Goal: Task Accomplishment & Management: Use online tool/utility

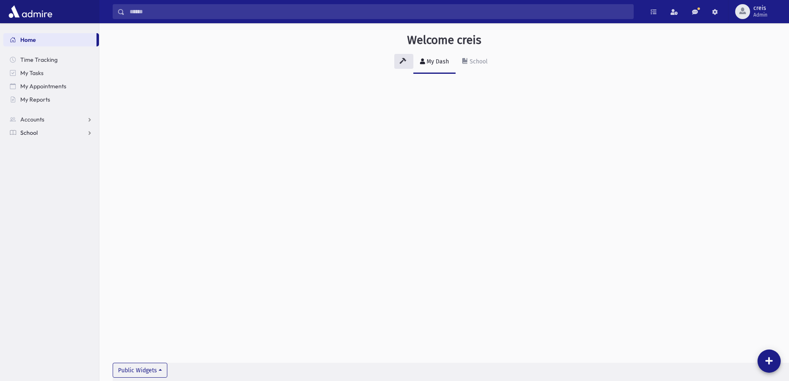
click at [30, 133] on span "School" at bounding box center [28, 132] width 17 height 7
click at [42, 158] on span "Attendance" at bounding box center [40, 158] width 31 height 7
click at [47, 171] on link "Entry" at bounding box center [51, 172] width 96 height 13
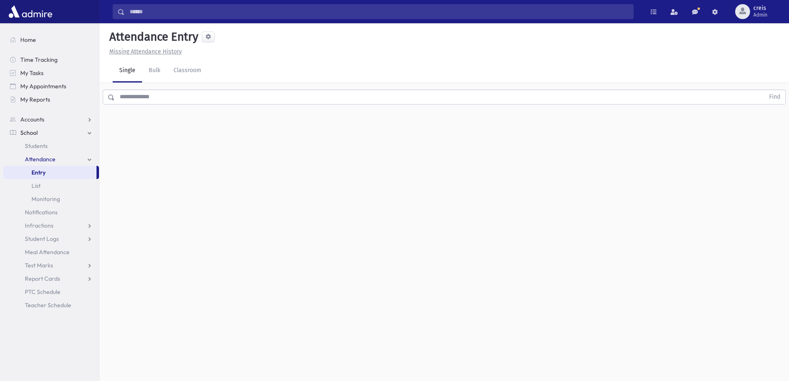
click at [161, 99] on input "text" at bounding box center [440, 96] width 650 height 15
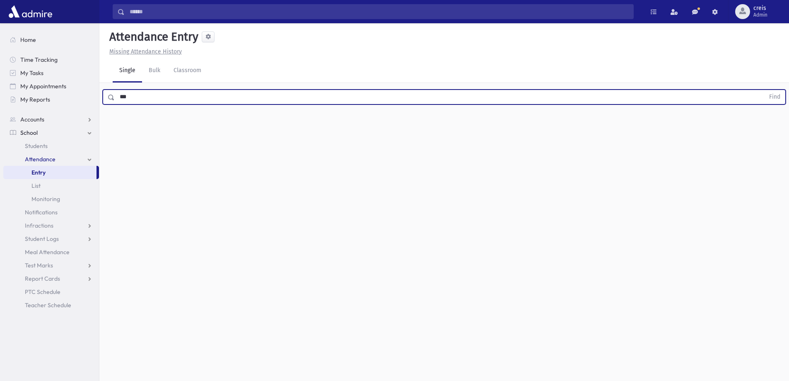
type input "***"
click at [764, 90] on button "Find" at bounding box center [774, 97] width 21 height 14
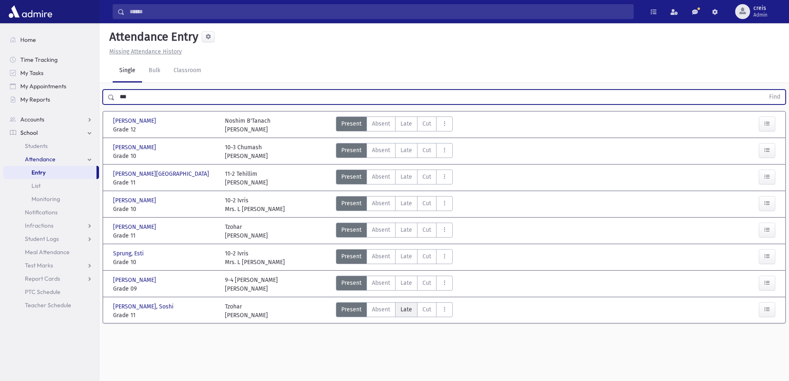
click at [405, 308] on span "Late" at bounding box center [407, 309] width 12 height 9
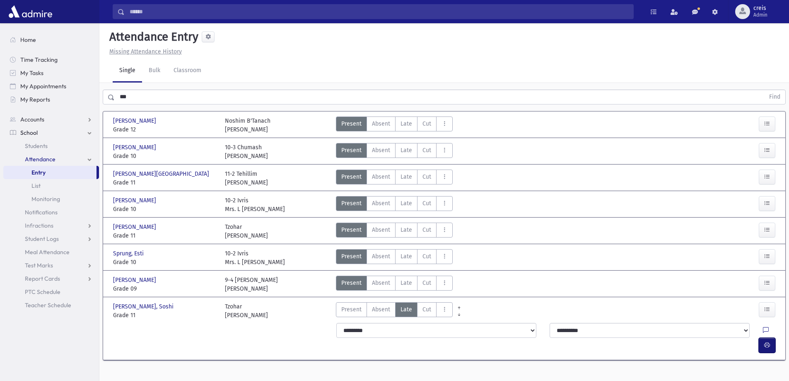
click at [770, 341] on icon "button" at bounding box center [767, 344] width 6 height 7
